Goal: Register for event/course

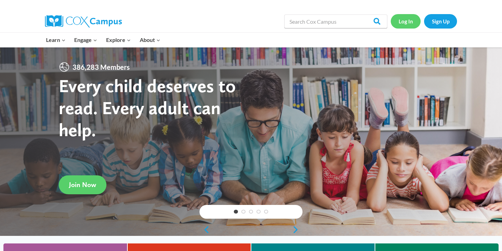
click at [405, 20] on link "Log In" at bounding box center [406, 21] width 30 height 14
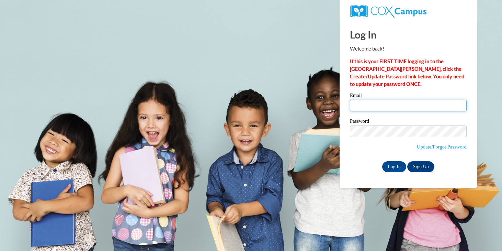
click at [403, 107] on input "Email" at bounding box center [408, 106] width 117 height 12
type input "adelinegohcf@hotmail.com"
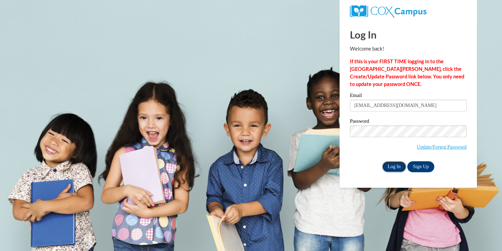
click at [394, 165] on input "Log In" at bounding box center [394, 166] width 24 height 11
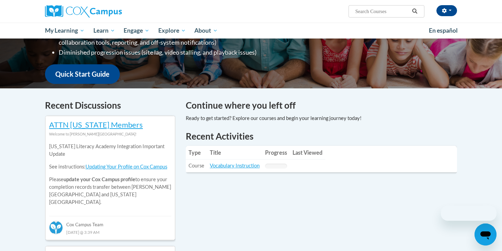
scroll to position [187, 0]
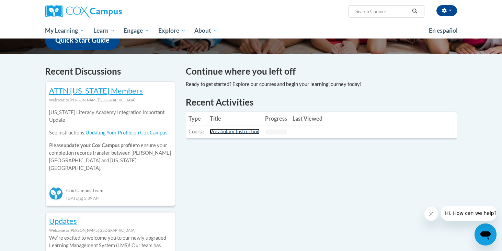
click at [235, 130] on link "Vocabulary Instruction" at bounding box center [235, 131] width 50 height 6
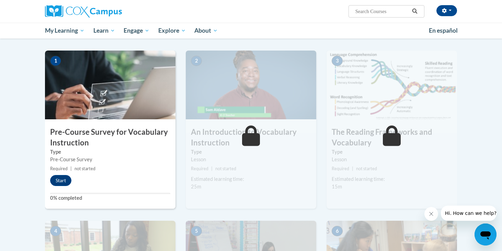
scroll to position [138, 0]
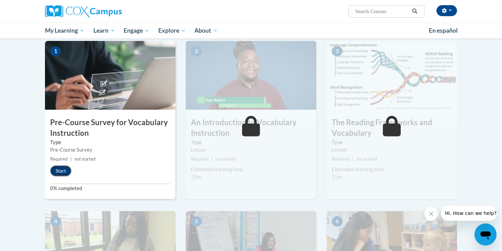
click at [63, 171] on button "Start" at bounding box center [60, 170] width 21 height 11
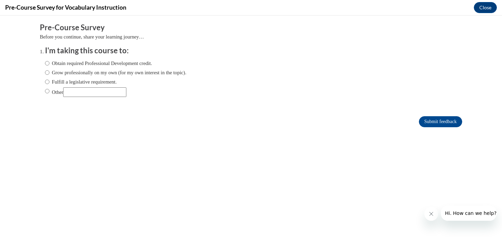
scroll to position [0, 0]
click at [48, 63] on input "Obtain required Professional Development credit." at bounding box center [47, 63] width 4 height 8
radio input "true"
click at [439, 121] on input "Submit feedback" at bounding box center [440, 121] width 43 height 11
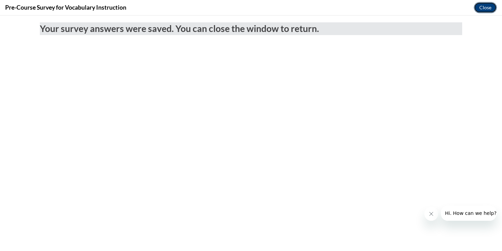
click at [484, 8] on button "Close" at bounding box center [485, 7] width 23 height 11
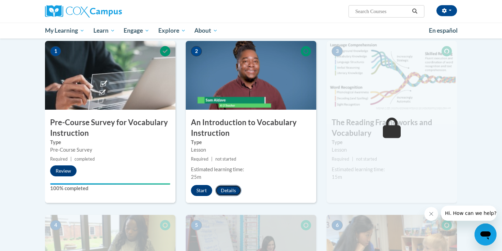
click at [233, 190] on button "Details" at bounding box center [228, 190] width 26 height 11
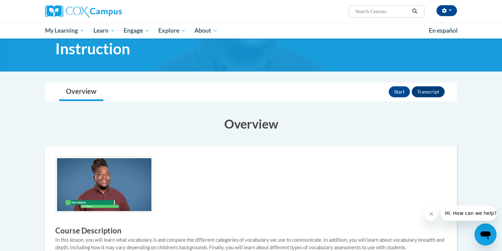
scroll to position [37, 0]
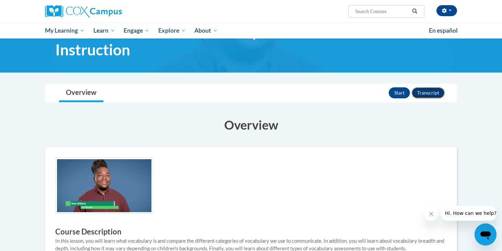
click at [427, 91] on button "Transcript" at bounding box center [428, 92] width 33 height 11
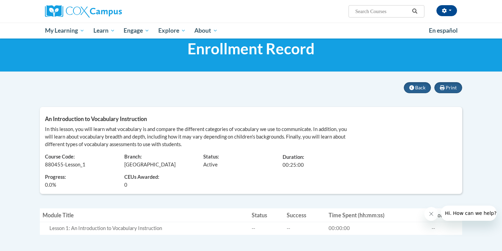
scroll to position [19, 0]
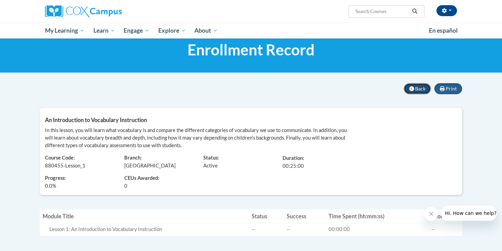
click at [412, 88] on icon at bounding box center [411, 88] width 5 height 5
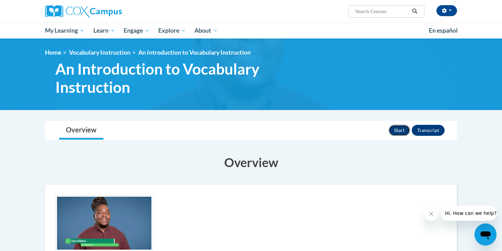
click at [403, 129] on button "Start" at bounding box center [399, 130] width 21 height 11
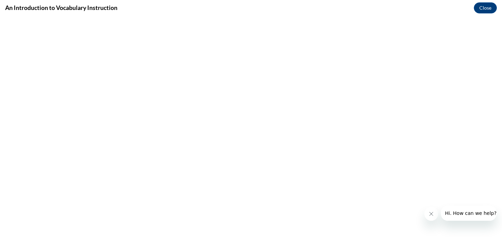
click at [431, 210] on button "Close message from company" at bounding box center [431, 214] width 14 height 14
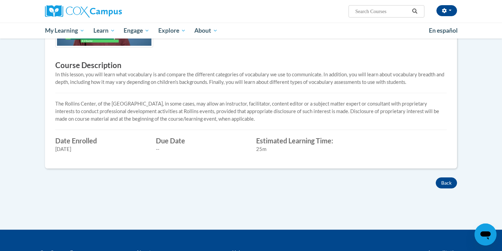
scroll to position [215, 0]
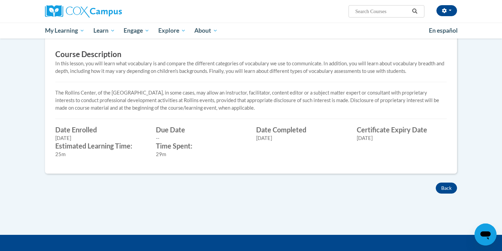
scroll to position [221, 0]
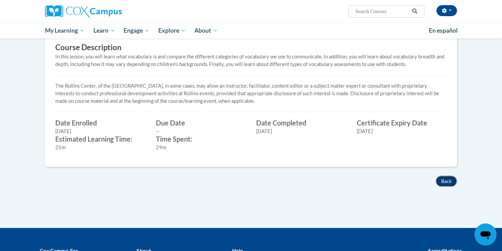
click at [447, 179] on button "Back" at bounding box center [446, 180] width 21 height 11
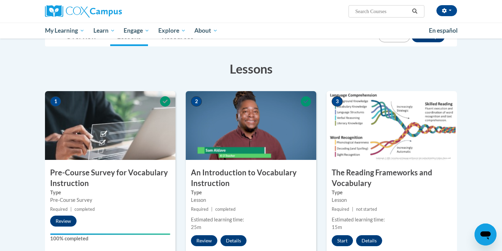
scroll to position [123, 0]
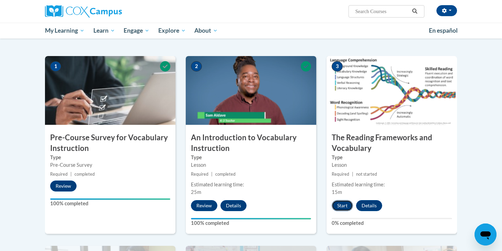
click at [340, 208] on button "Start" at bounding box center [342, 205] width 21 height 11
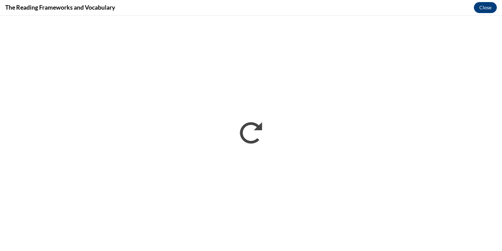
scroll to position [0, 0]
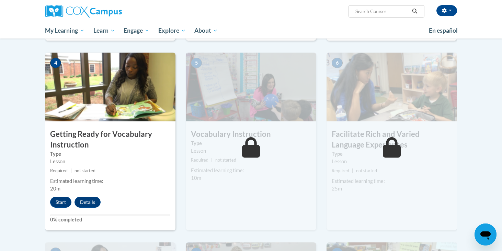
scroll to position [329, 0]
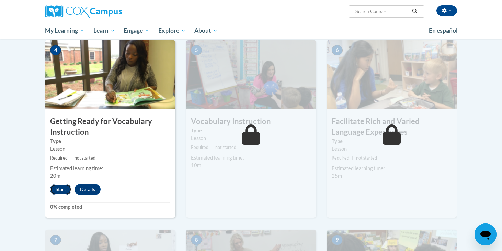
click at [63, 187] on button "Start" at bounding box center [60, 189] width 21 height 11
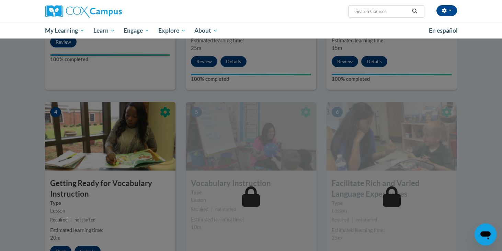
scroll to position [245, 0]
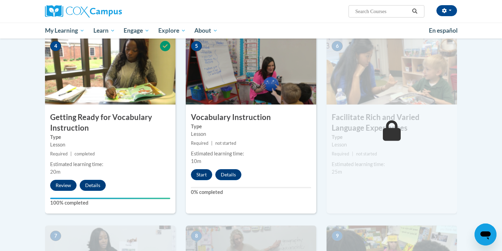
scroll to position [326, 0]
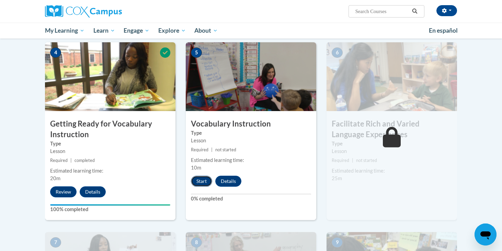
click at [197, 181] on button "Start" at bounding box center [201, 180] width 21 height 11
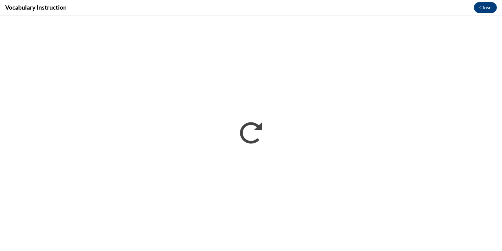
scroll to position [0, 0]
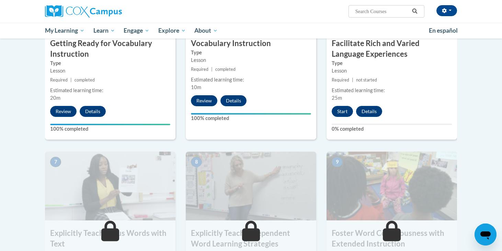
scroll to position [399, 0]
